Goal: Task Accomplishment & Management: Manage account settings

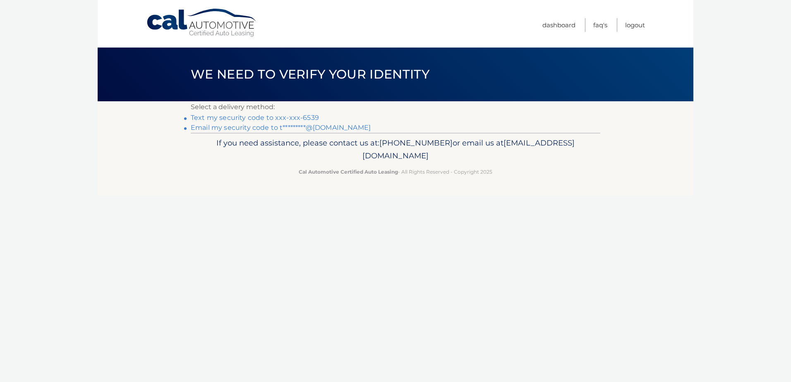
click at [301, 119] on link "Text my security code to xxx-xxx-6539" at bounding box center [255, 118] width 128 height 8
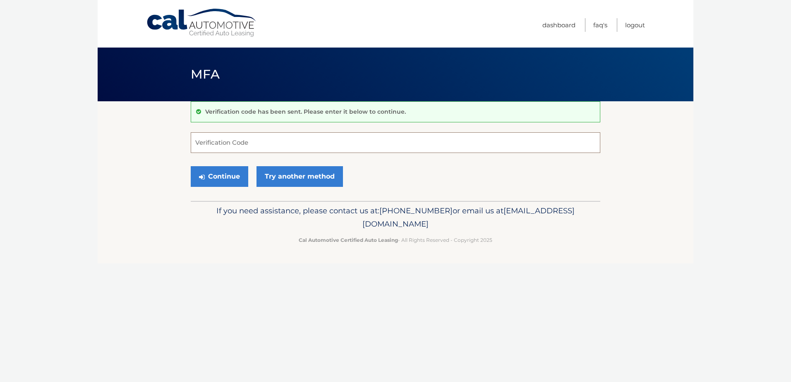
click at [246, 141] on input "Verification Code" at bounding box center [395, 142] width 409 height 21
type input "229282"
click at [221, 176] on button "Continue" at bounding box center [219, 176] width 57 height 21
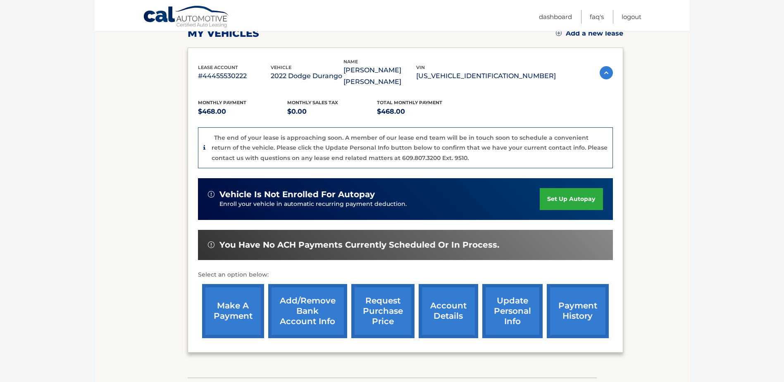
scroll to position [124, 0]
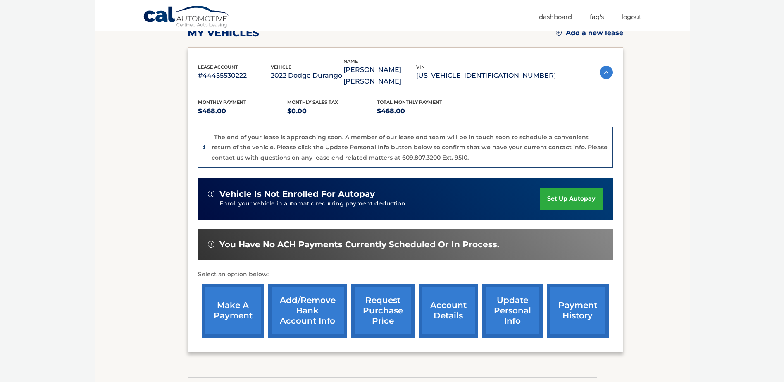
click at [243, 294] on link "make a payment" at bounding box center [233, 311] width 62 height 54
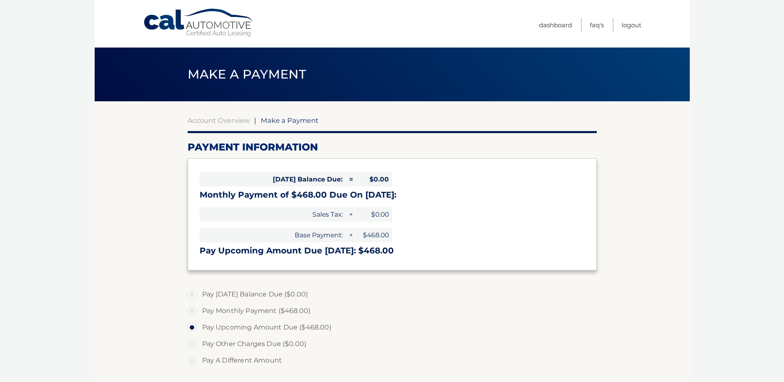
select select "MGJjOGU0N2MtMTQzMy00ZTQ0LWE3NjUtNjdjOTBhNmQ1ZmM4"
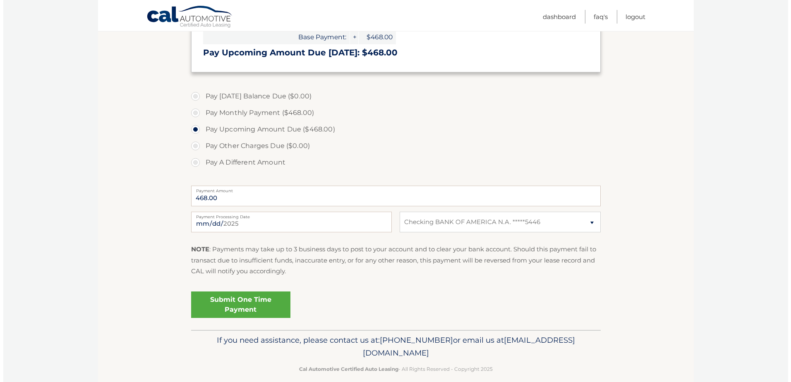
scroll to position [207, 0]
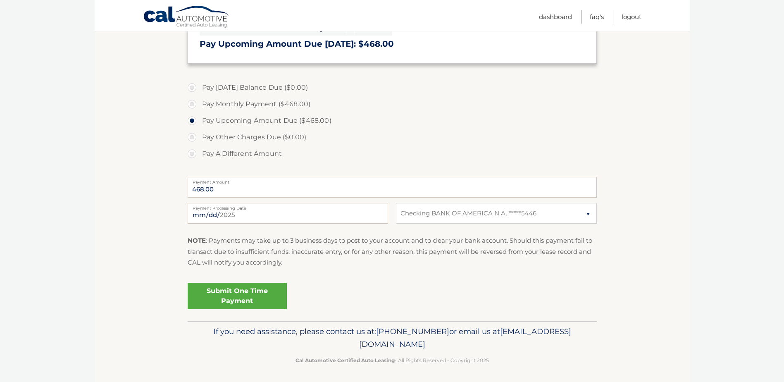
click at [245, 298] on link "Submit One Time Payment" at bounding box center [237, 296] width 99 height 26
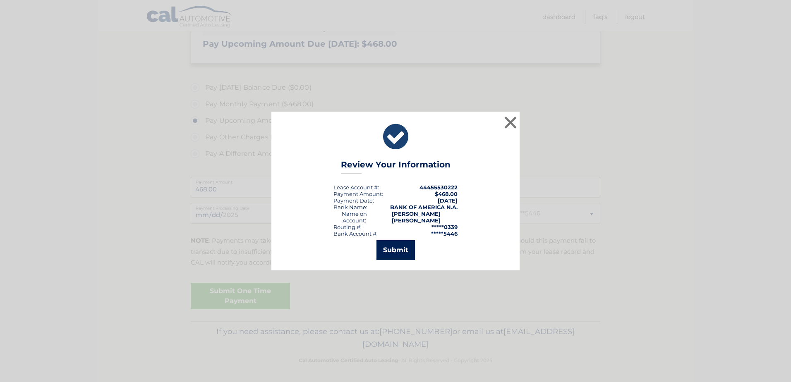
click at [391, 254] on button "Submit" at bounding box center [395, 250] width 38 height 20
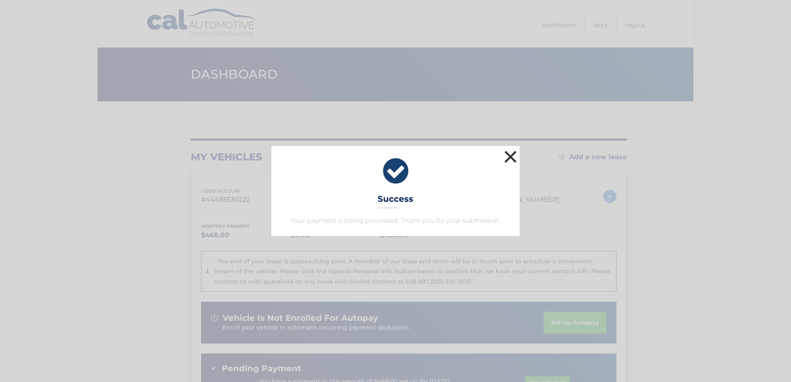
click at [512, 159] on button "×" at bounding box center [510, 156] width 17 height 17
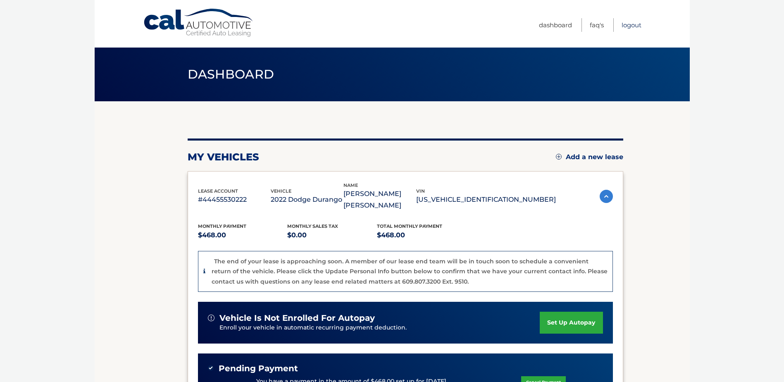
click at [629, 26] on link "Logout" at bounding box center [632, 25] width 20 height 14
